Goal: Check status

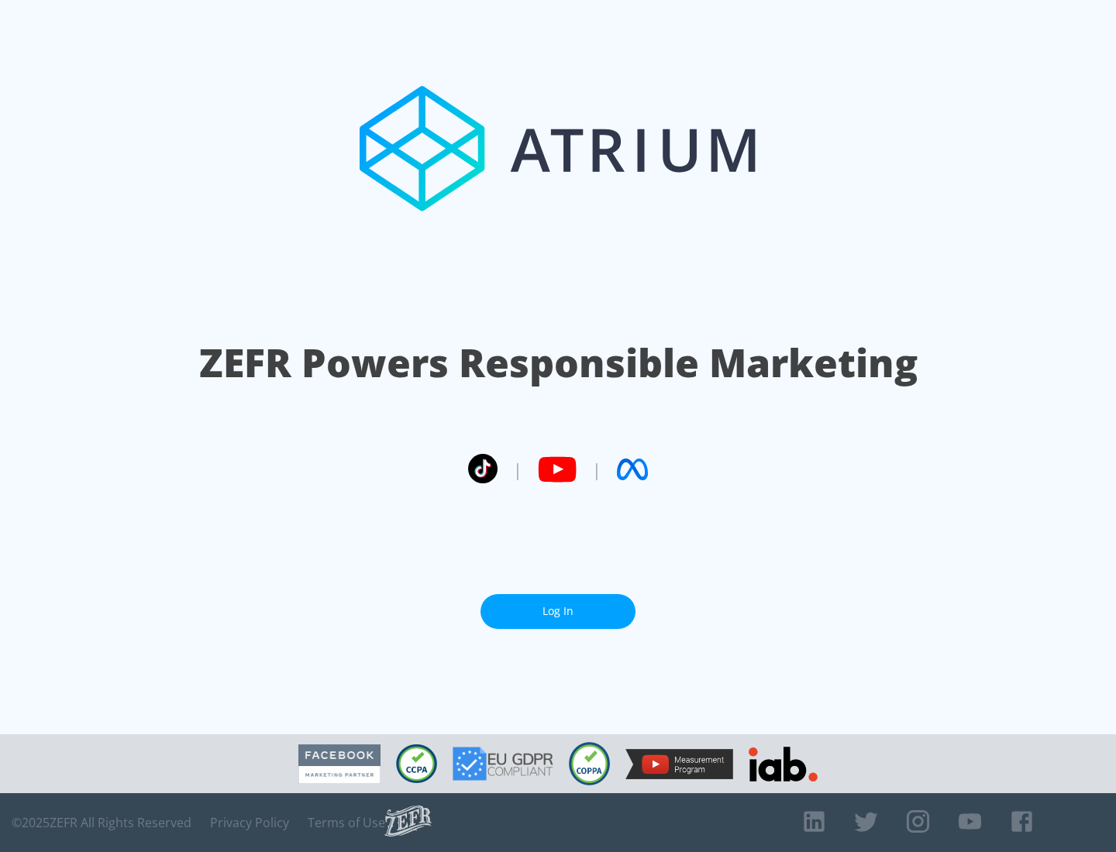
click at [558, 605] on link "Log In" at bounding box center [557, 611] width 155 height 35
